Goal: Task Accomplishment & Management: Complete application form

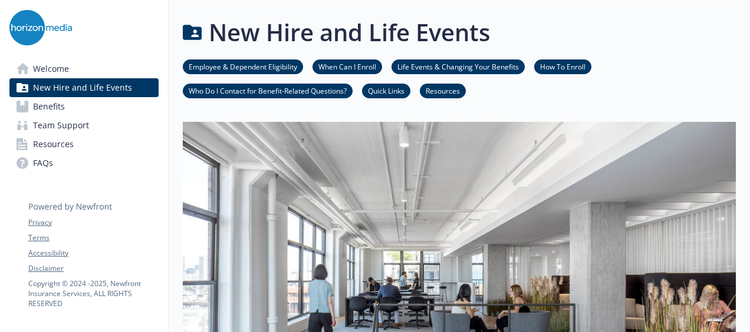
click at [664, 48] on div "New Hire and Life Events" at bounding box center [459, 32] width 553 height 35
